Goal: Transaction & Acquisition: Purchase product/service

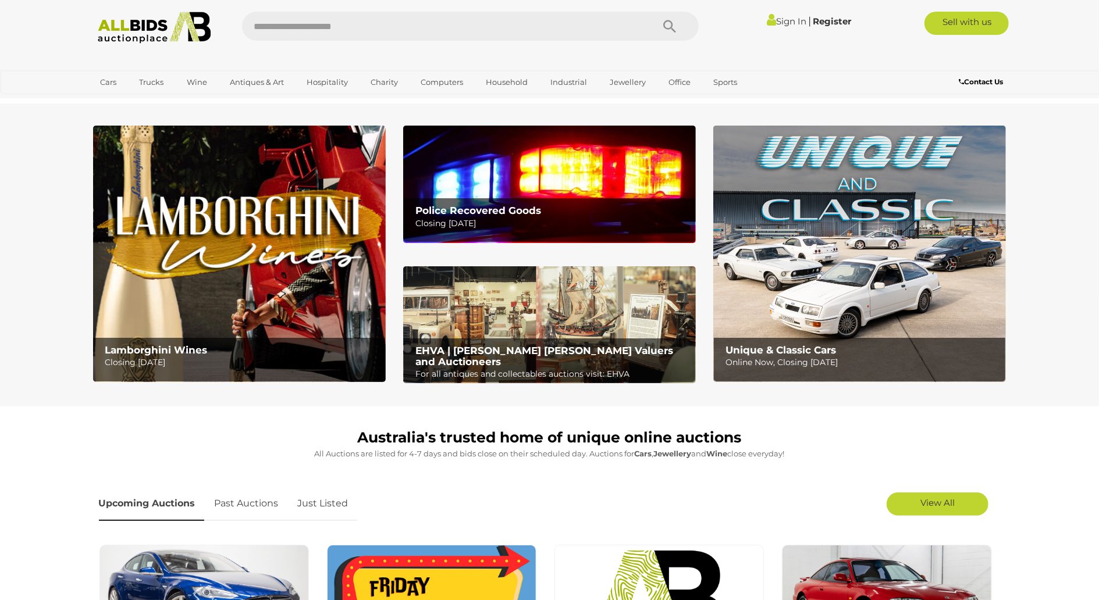
click at [793, 21] on link "Sign In" at bounding box center [787, 21] width 40 height 11
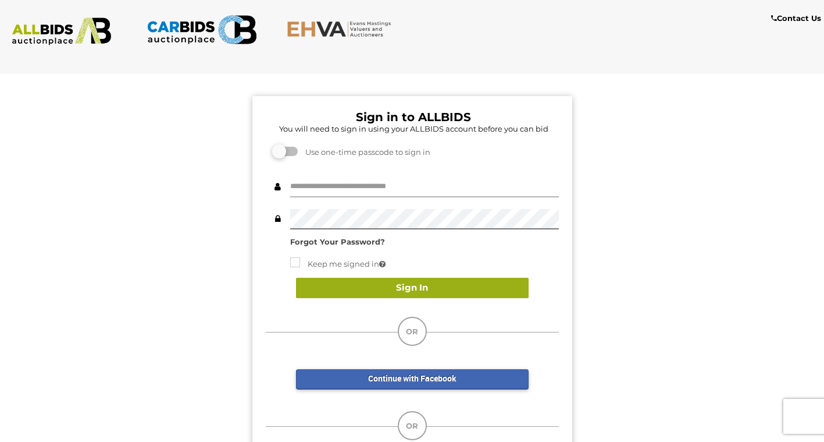
type input "**********"
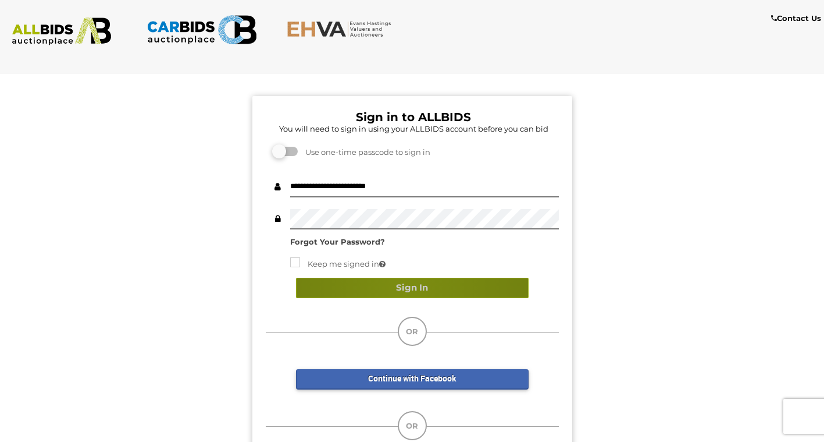
click at [404, 287] on button "Sign In" at bounding box center [412, 287] width 233 height 20
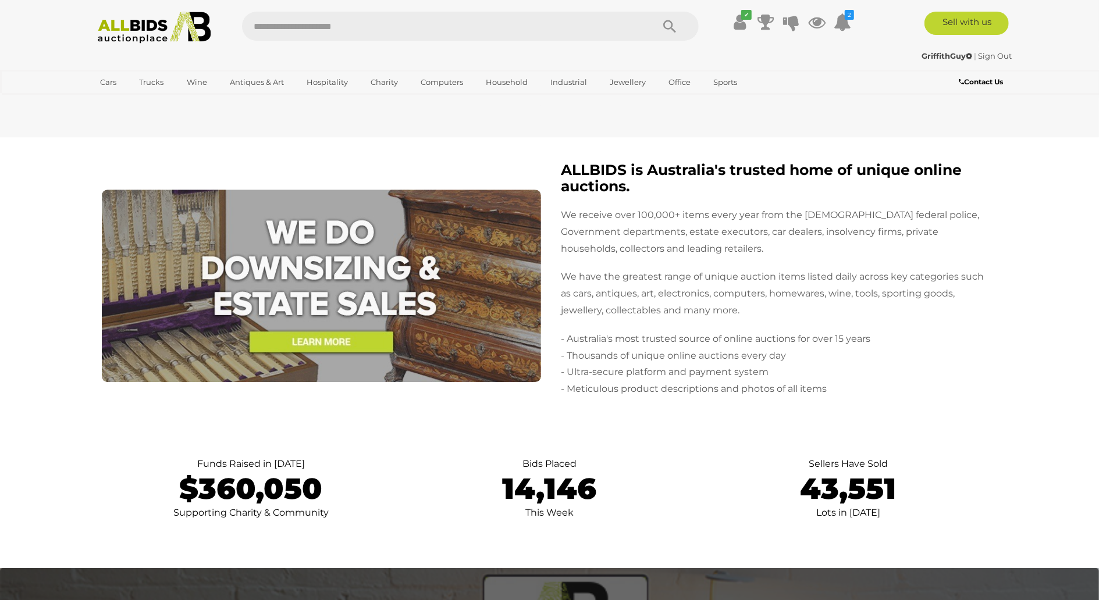
scroll to position [1962, 0]
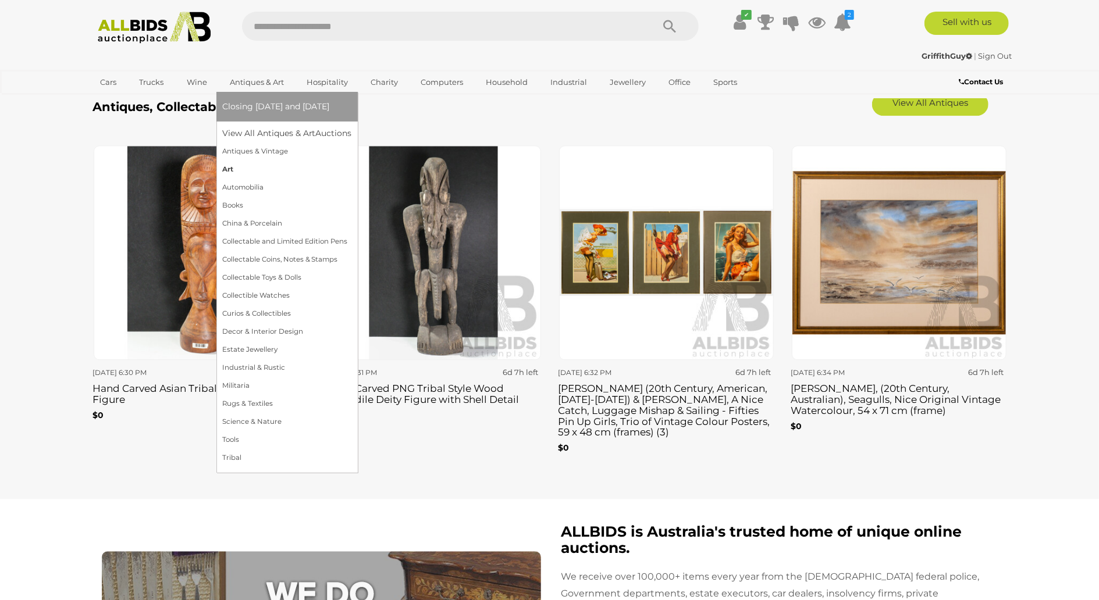
click at [257, 170] on link "Art" at bounding box center [287, 170] width 130 height 18
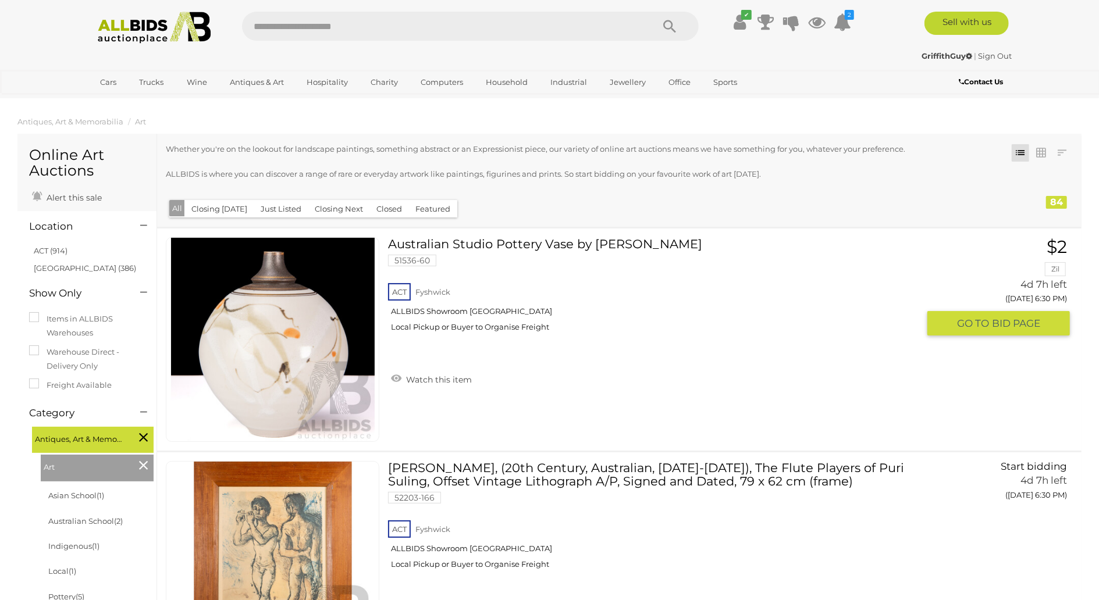
scroll to position [181, 0]
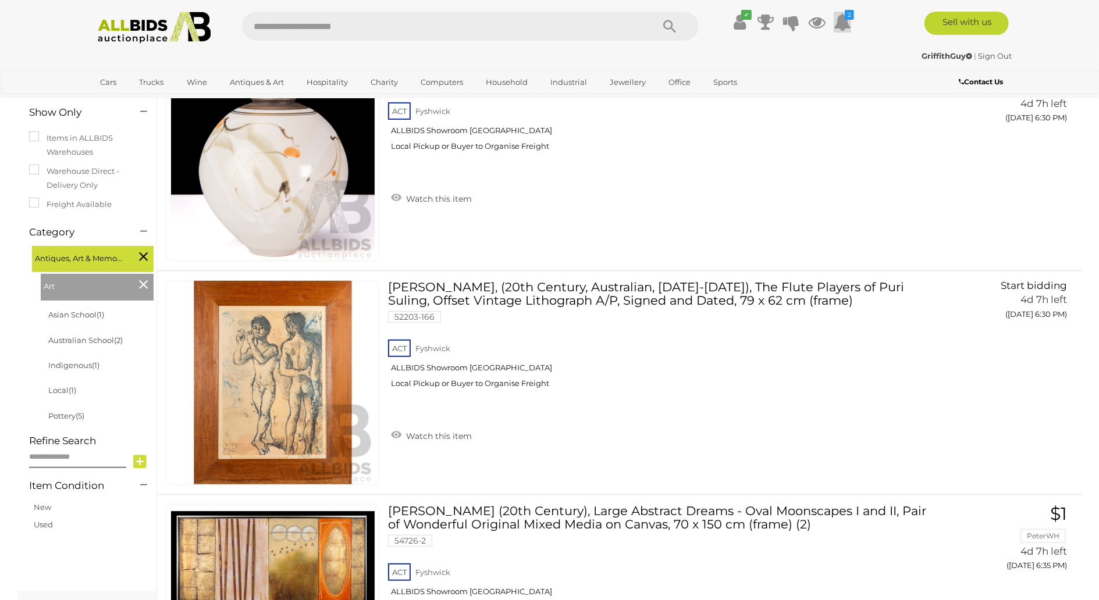
click at [846, 23] on icon at bounding box center [842, 22] width 17 height 21
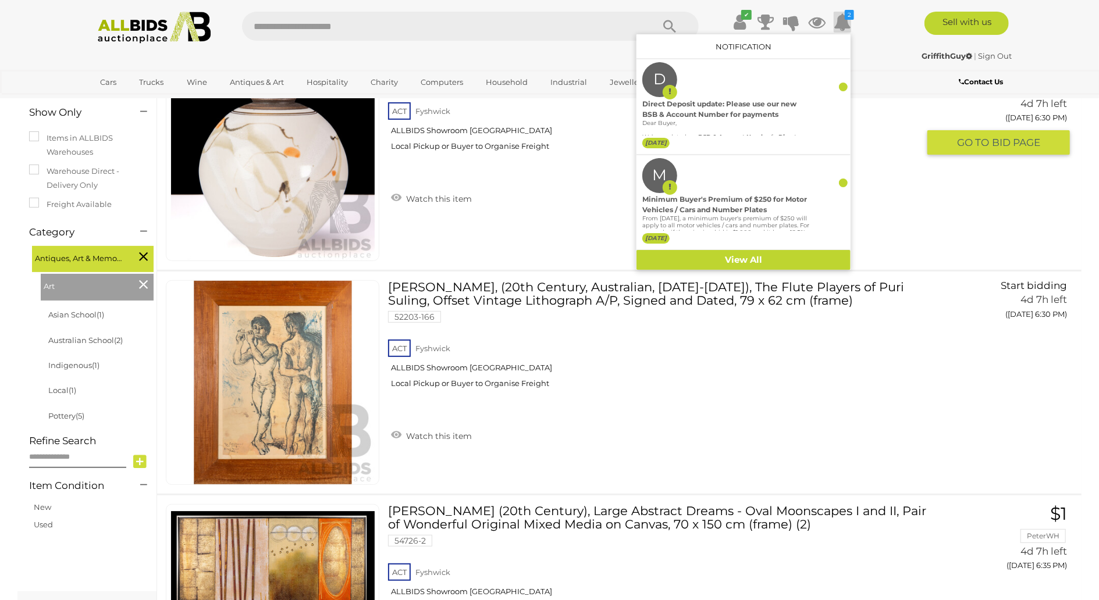
click at [874, 160] on div "ACT Fyshwick ALLBIDS Showroom Fyshwick Local Pickup or Buyer to Organise Freight" at bounding box center [653, 130] width 531 height 60
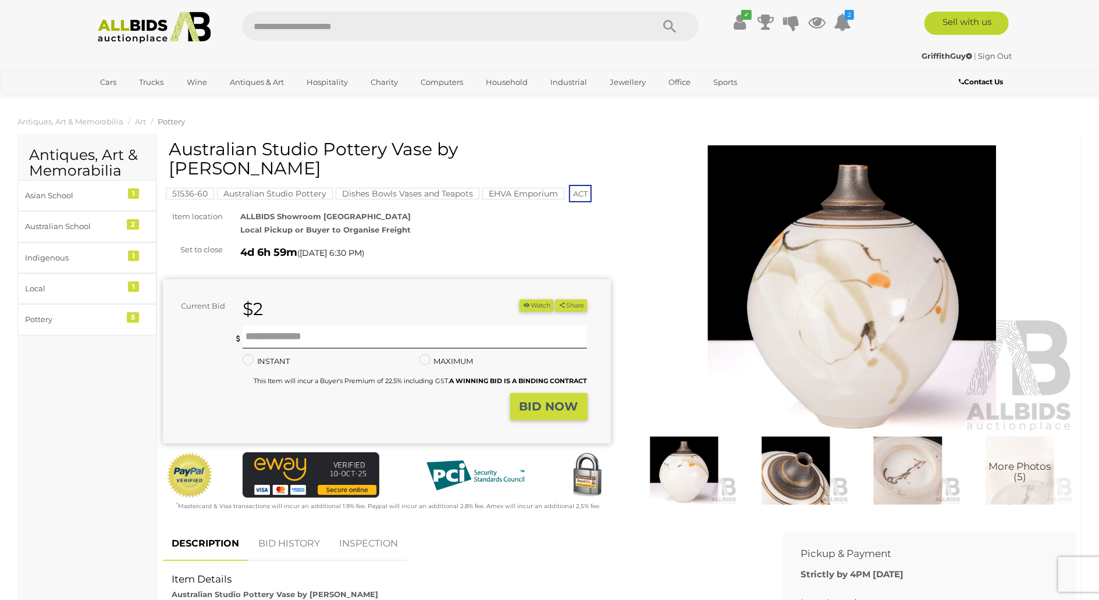
click at [844, 315] on img at bounding box center [852, 289] width 448 height 289
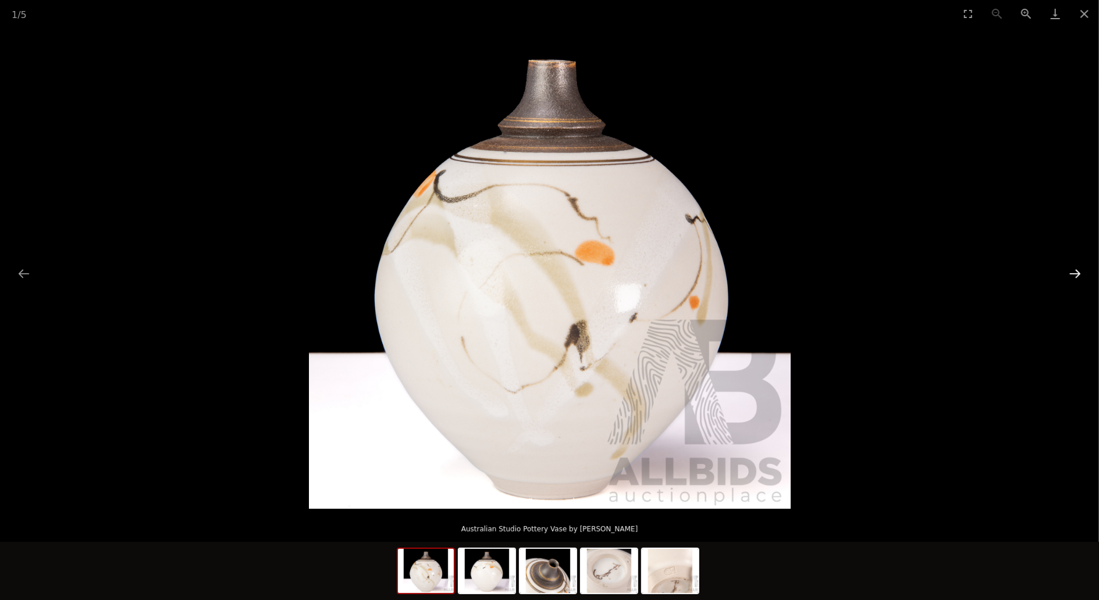
click at [1076, 273] on button "Next slide" at bounding box center [1075, 273] width 24 height 23
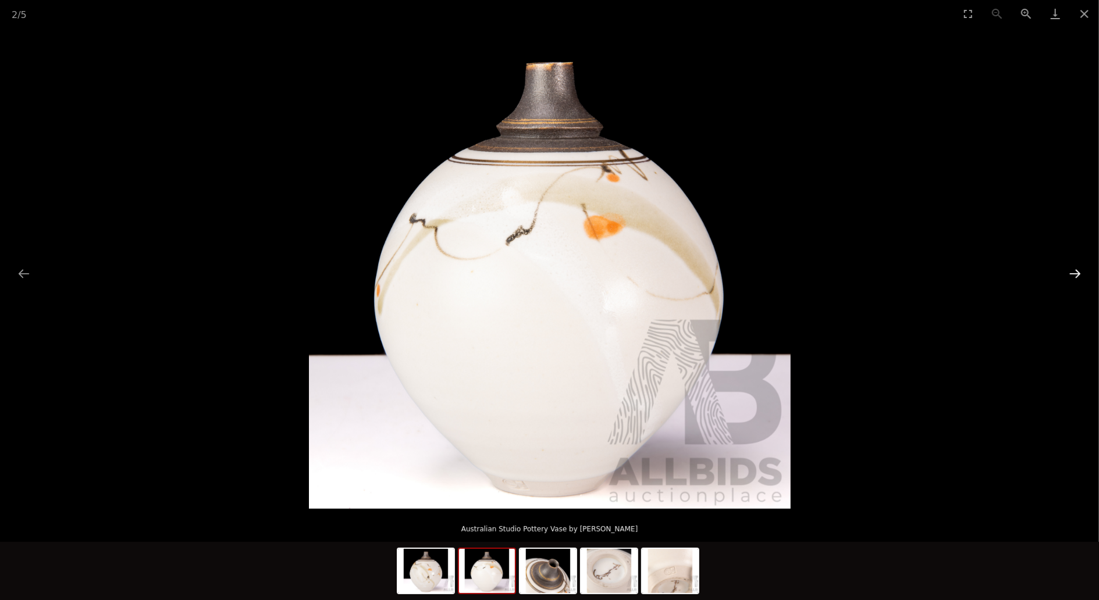
click at [1076, 273] on button "Next slide" at bounding box center [1075, 273] width 24 height 23
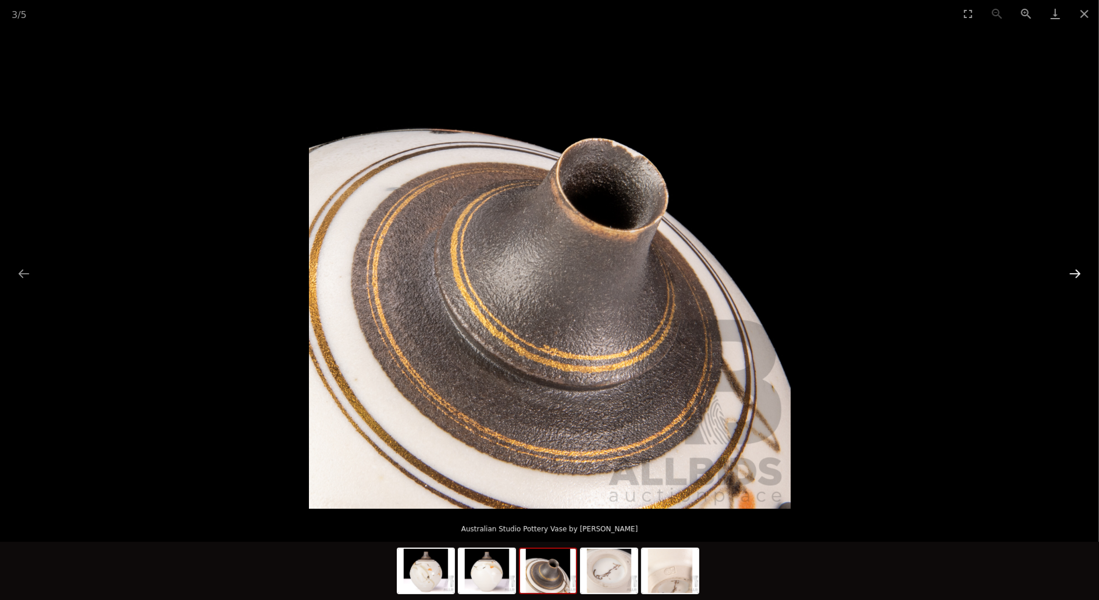
click at [1076, 273] on button "Next slide" at bounding box center [1075, 273] width 24 height 23
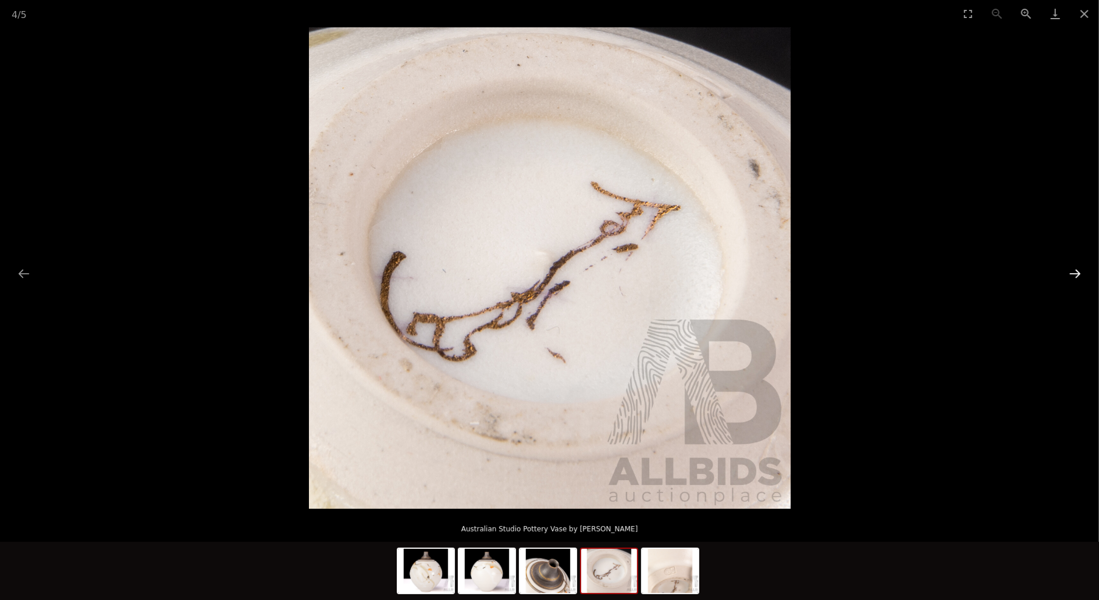
click at [1076, 273] on button "Next slide" at bounding box center [1075, 273] width 24 height 23
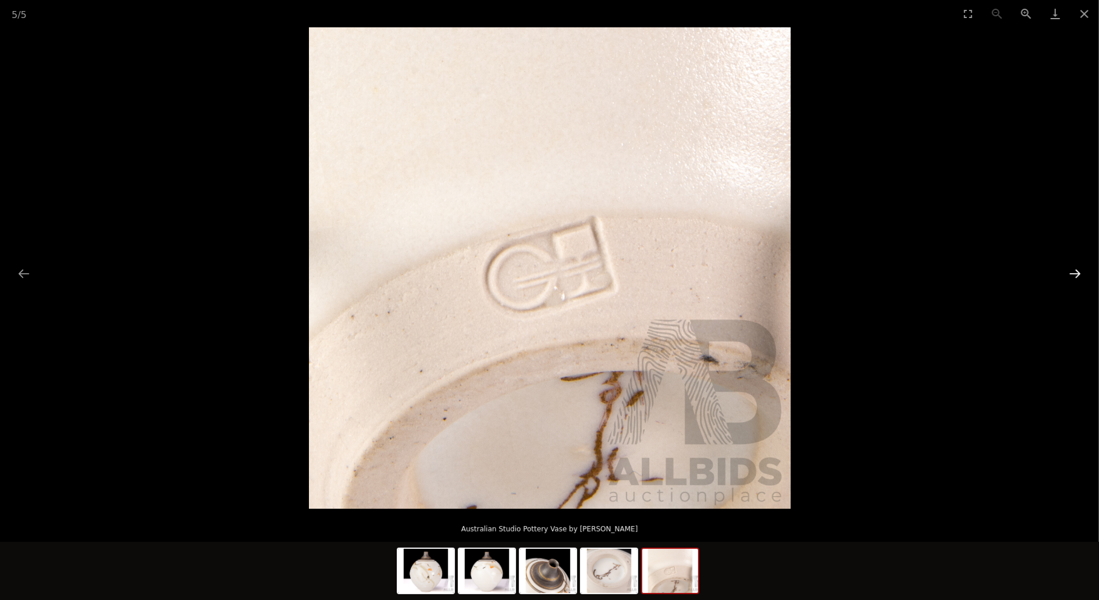
click at [1076, 273] on button "Next slide" at bounding box center [1075, 273] width 24 height 23
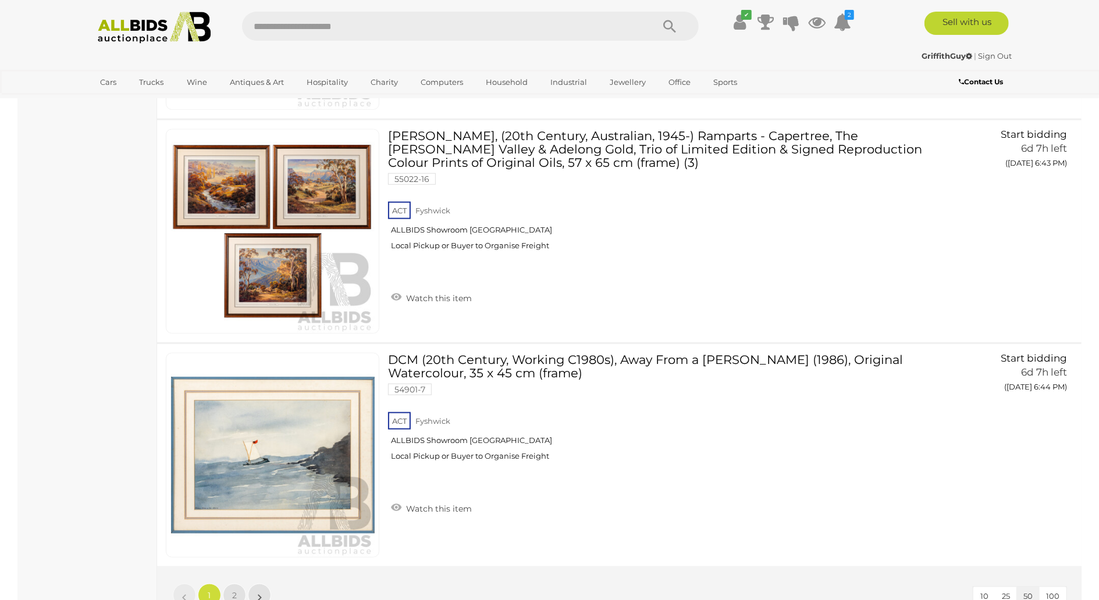
scroll to position [11039, 0]
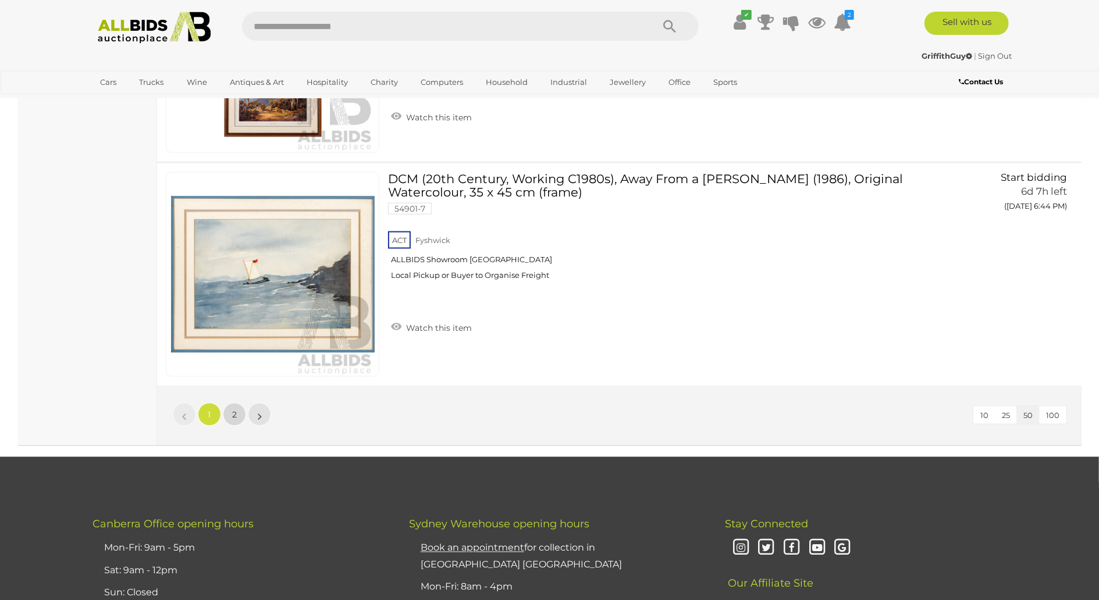
click at [240, 403] on link "2" at bounding box center [234, 414] width 23 height 23
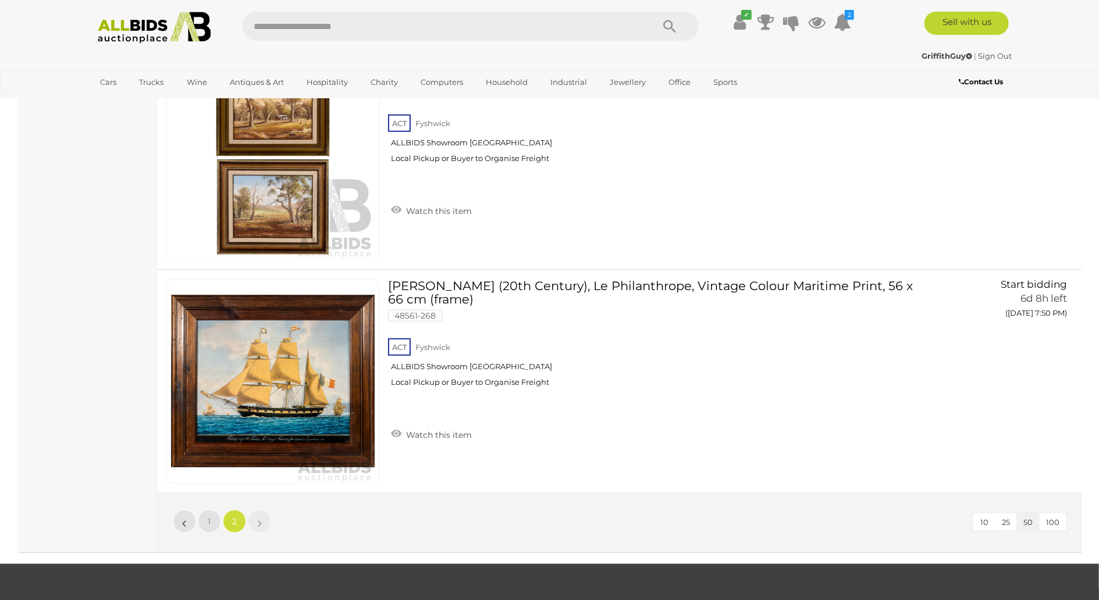
scroll to position [7530, 0]
